Goal: Entertainment & Leisure: Consume media (video, audio)

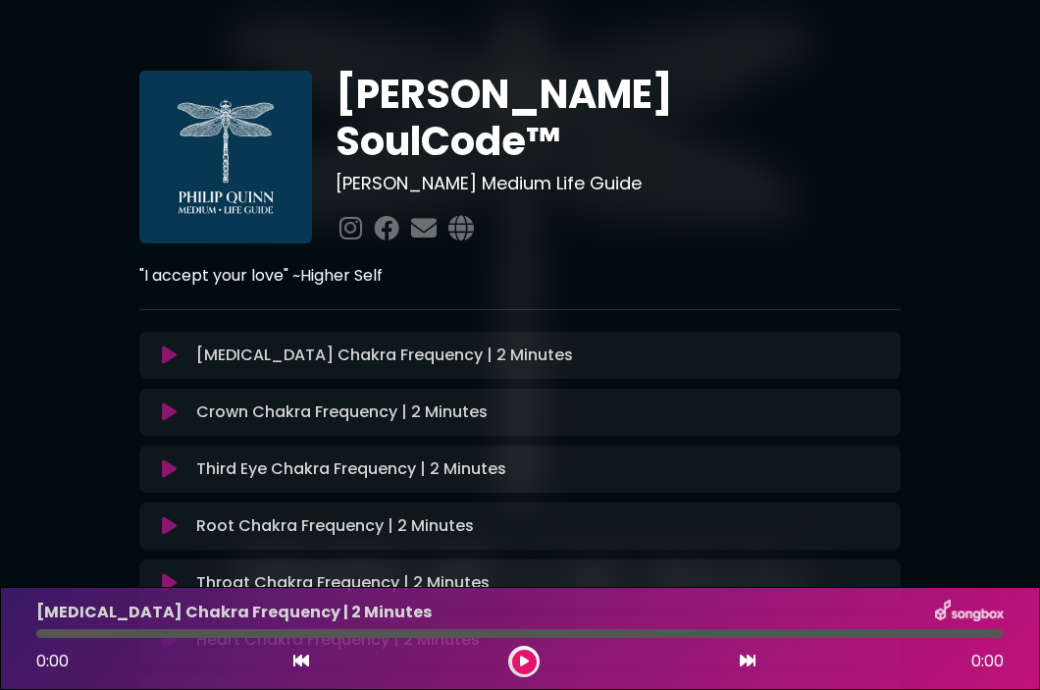
click at [522, 658] on icon at bounding box center [524, 662] width 9 height 12
click at [53, 273] on div "[PERSON_NAME] SoulCode™ [PERSON_NAME] Medium Life Guide" at bounding box center [520, 389] width 942 height 730
drag, startPoint x: 53, startPoint y: 273, endPoint x: 76, endPoint y: 207, distance: 69.5
click at [56, 268] on div "[PERSON_NAME] SoulCode™ [PERSON_NAME] Medium Life Guide" at bounding box center [520, 389] width 942 height 730
drag, startPoint x: 76, startPoint y: 207, endPoint x: 80, endPoint y: 181, distance: 27.0
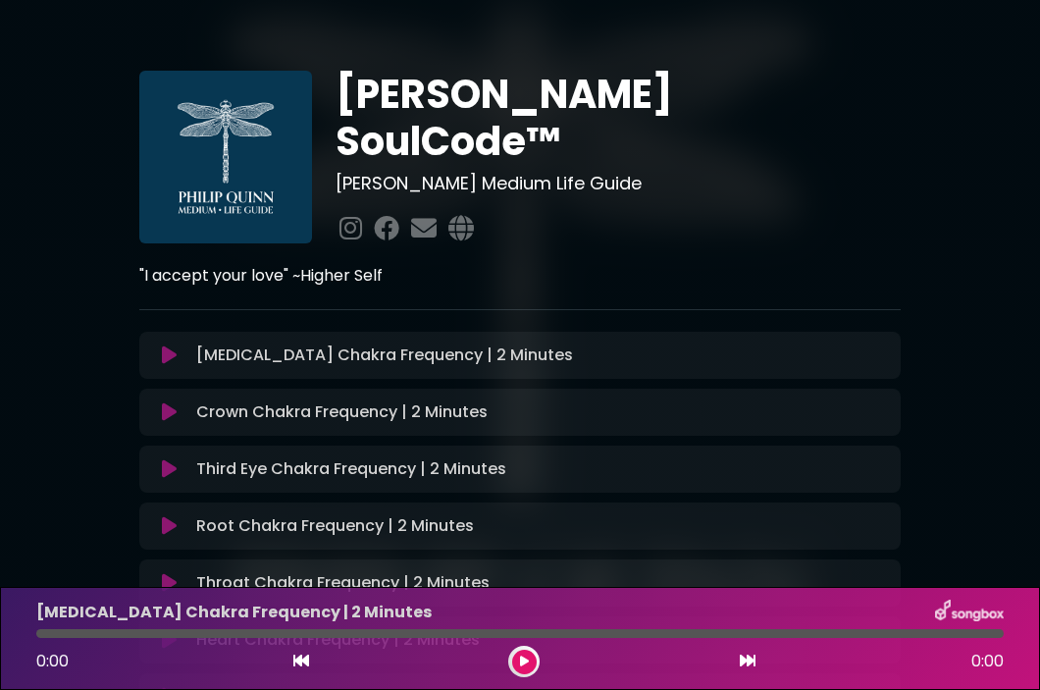
click at [80, 181] on div "[PERSON_NAME] SoulCode™ [PERSON_NAME] Medium Life Guide" at bounding box center [520, 389] width 942 height 730
